Goal: Information Seeking & Learning: Understand process/instructions

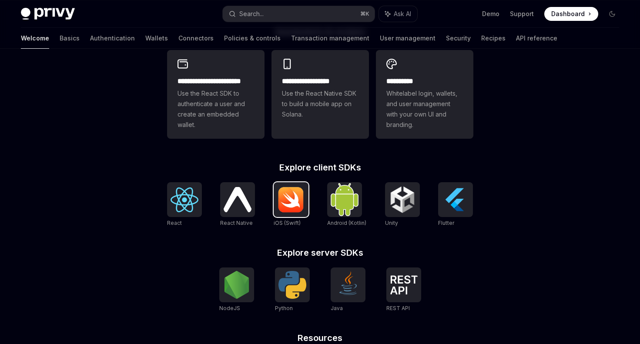
scroll to position [263, 0]
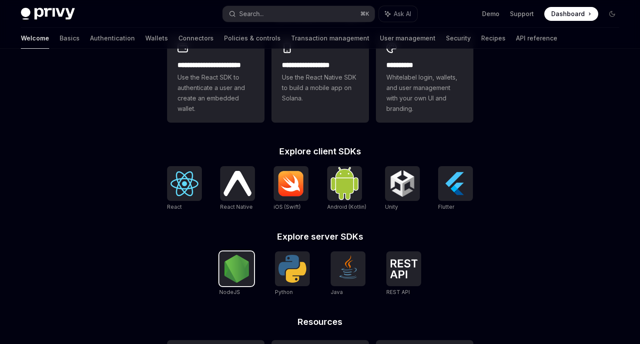
click at [242, 261] on img at bounding box center [237, 269] width 28 height 28
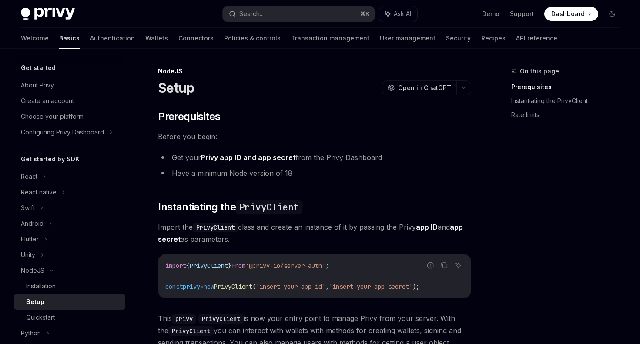
click at [429, 199] on div "​ Prerequisites Before you begin: Get your Privy app ID and app secret from the…" at bounding box center [314, 284] width 313 height 349
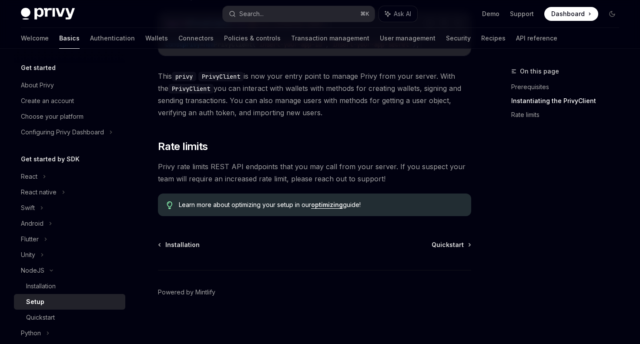
scroll to position [241, 0]
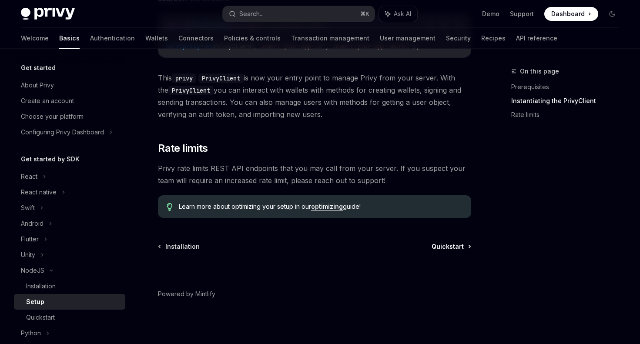
click at [449, 247] on span "Quickstart" at bounding box center [448, 246] width 32 height 9
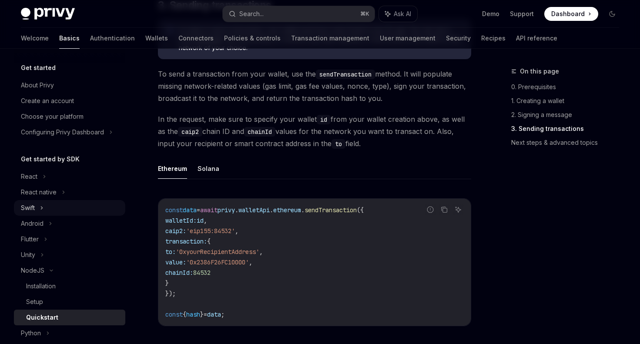
scroll to position [587, 0]
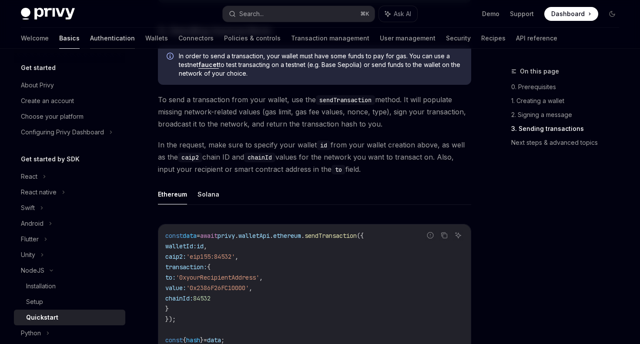
click at [90, 38] on link "Authentication" at bounding box center [112, 38] width 45 height 21
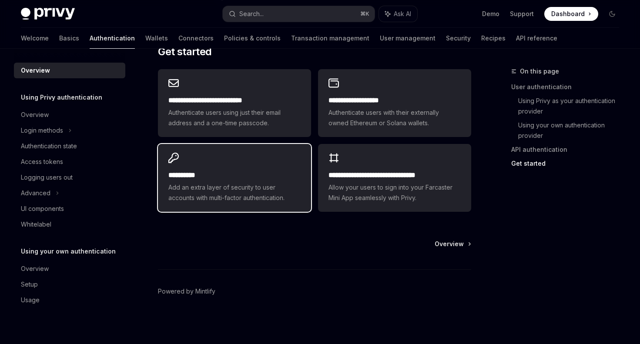
scroll to position [748, 0]
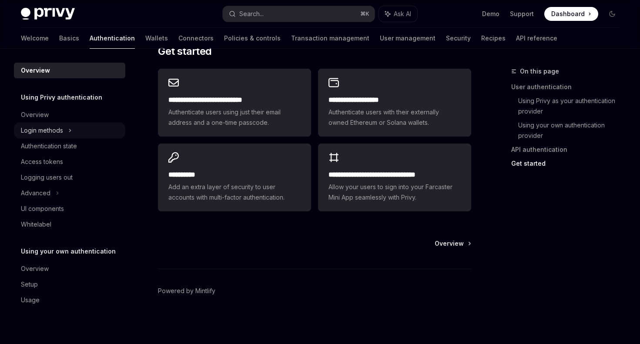
click at [65, 133] on div "Login methods" at bounding box center [69, 131] width 111 height 16
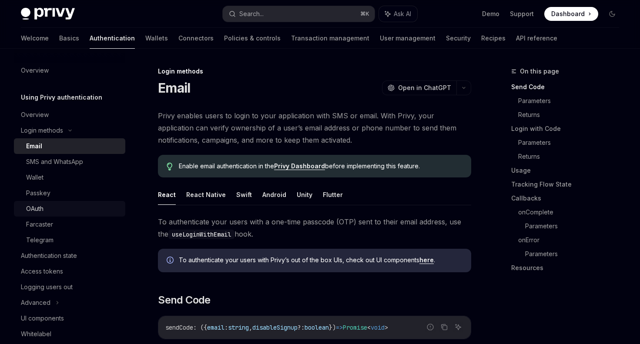
click at [55, 205] on div "OAuth" at bounding box center [73, 209] width 94 height 10
type textarea "*"
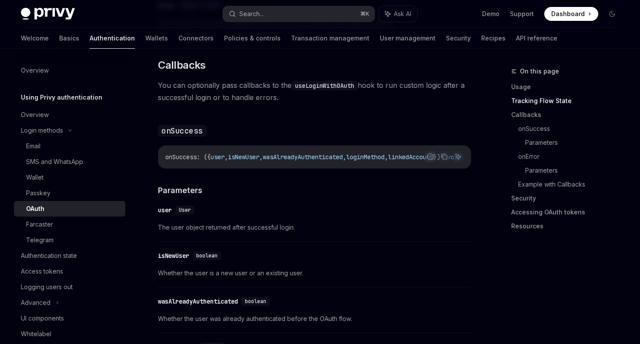
scroll to position [1263, 0]
